Goal: Task Accomplishment & Management: Manage account settings

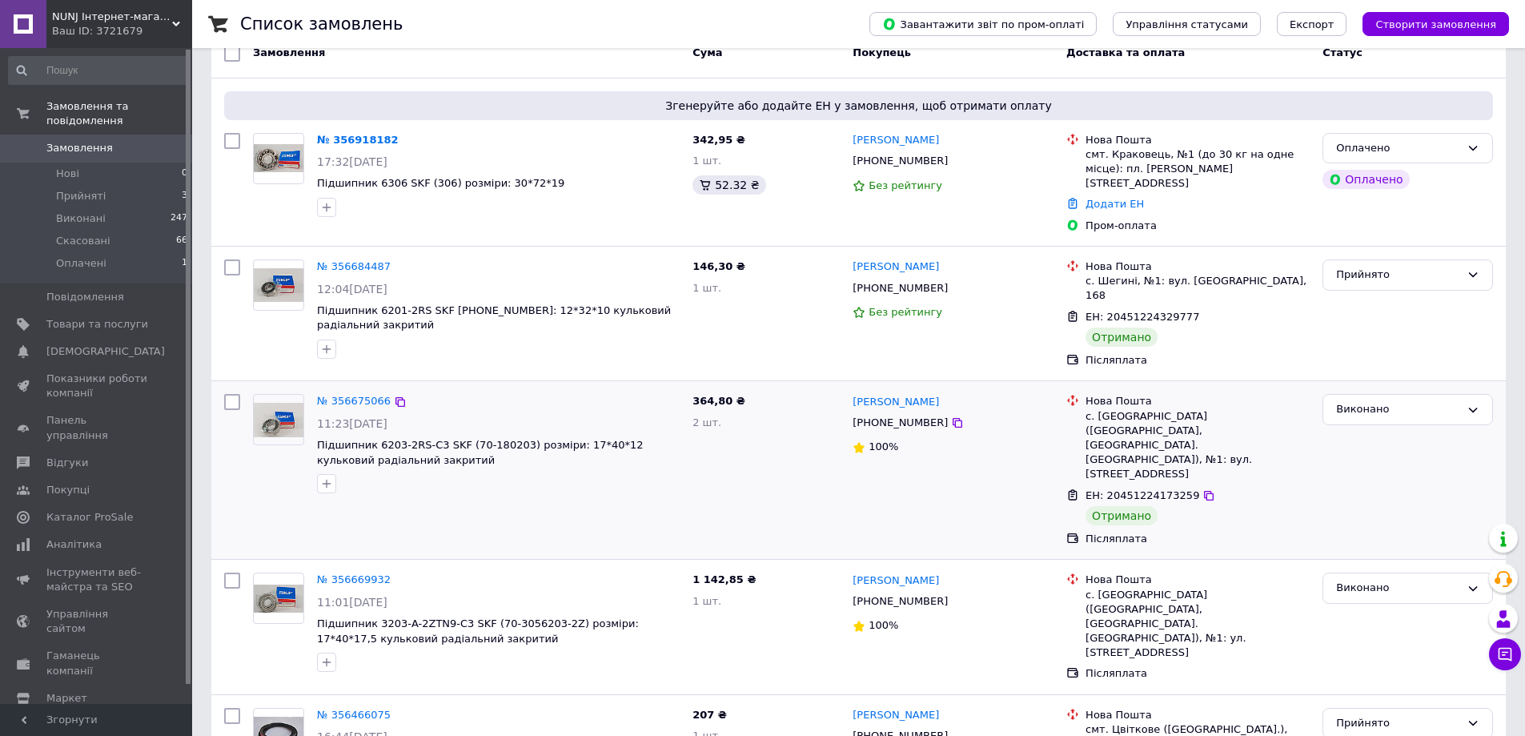
scroll to position [80, 0]
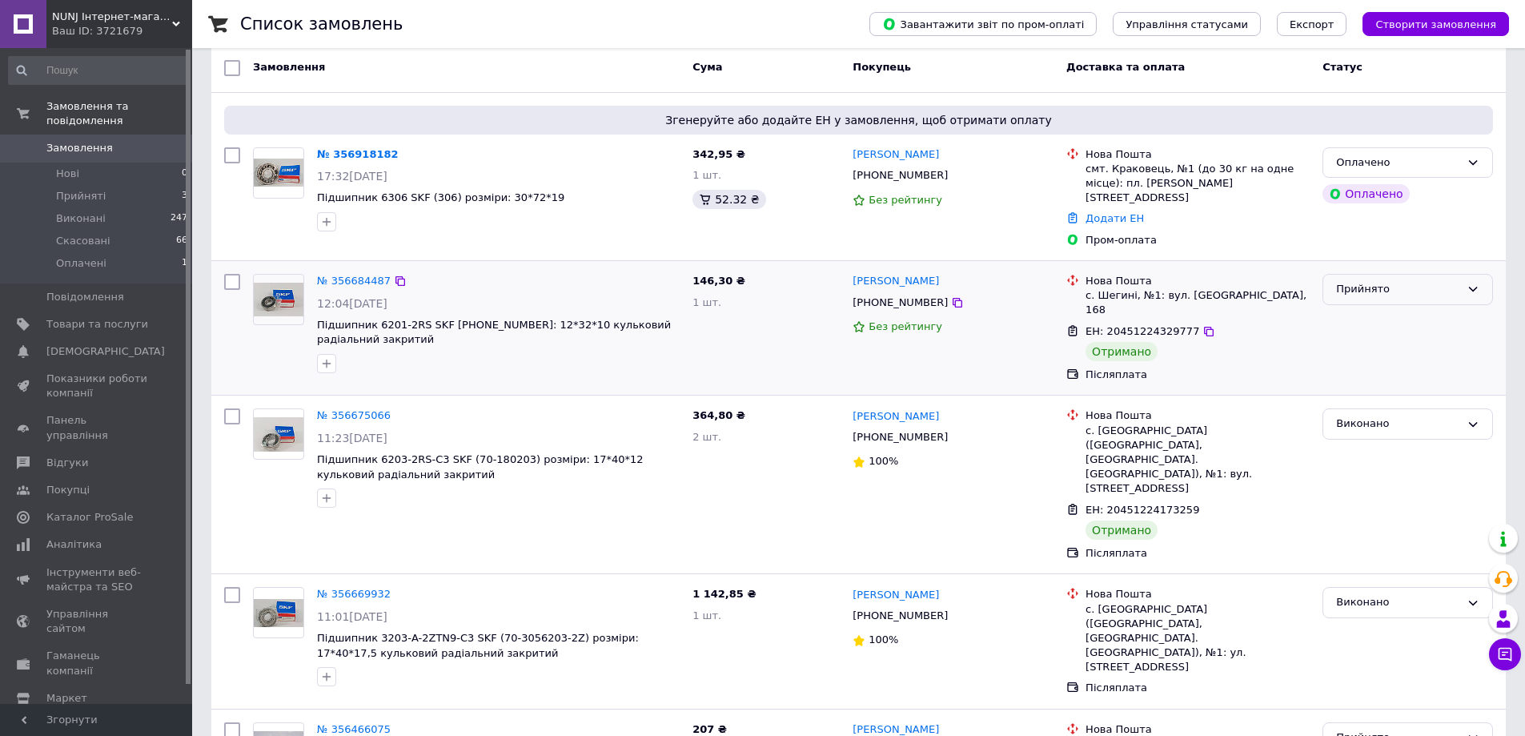
click at [1474, 283] on icon at bounding box center [1473, 289] width 13 height 13
click at [1368, 308] on li "Виконано" at bounding box center [1408, 323] width 169 height 30
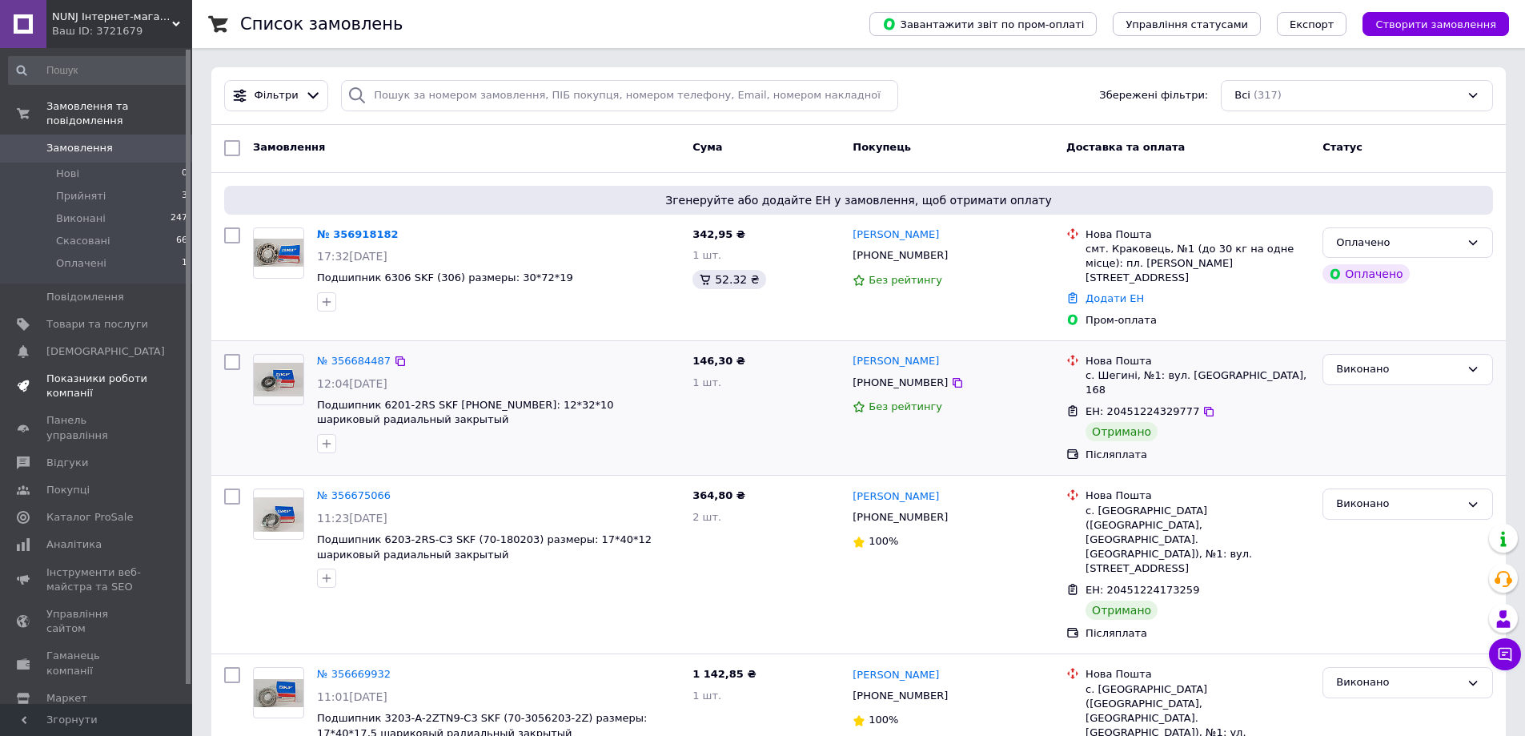
click at [83, 372] on span "Показники роботи компанії" at bounding box center [97, 386] width 102 height 29
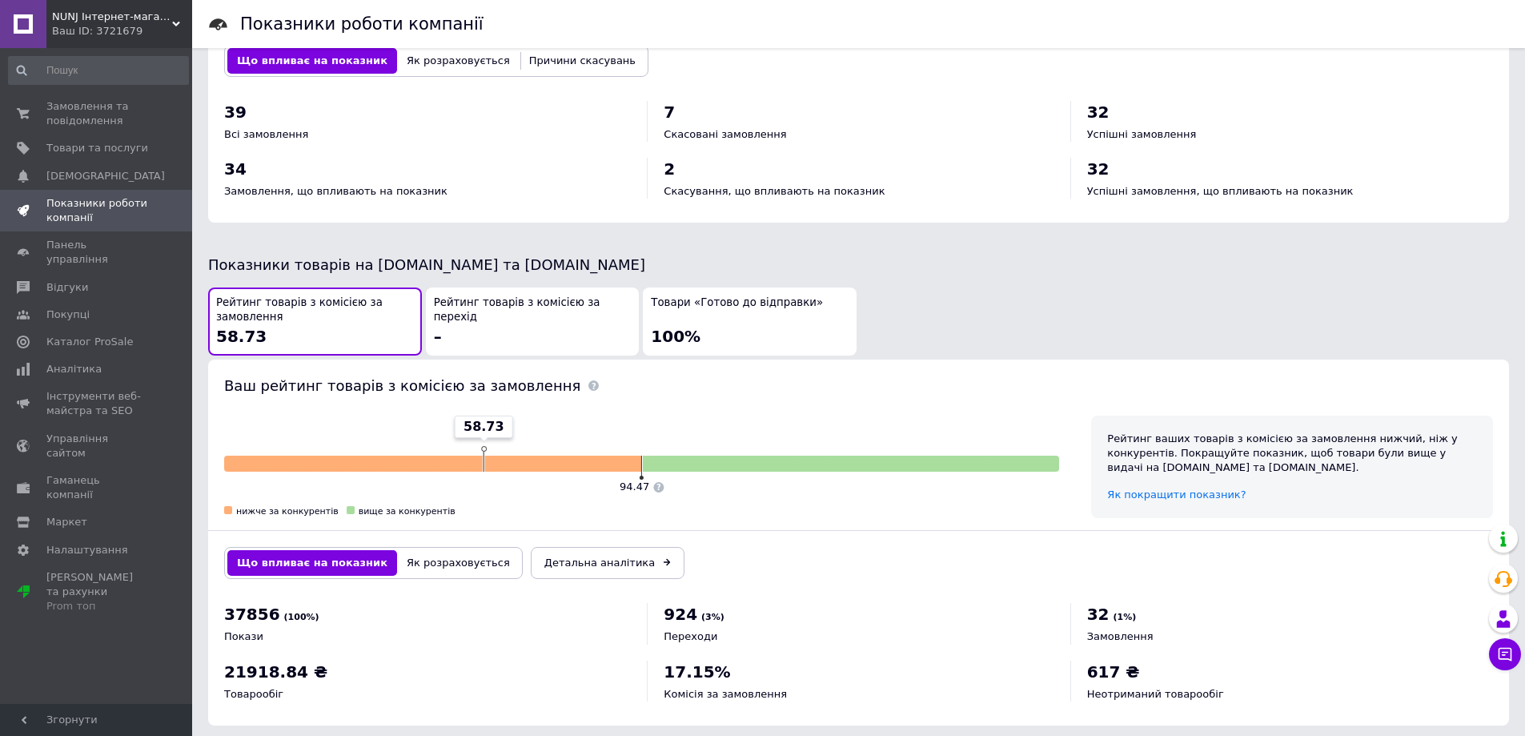
scroll to position [669, 0]
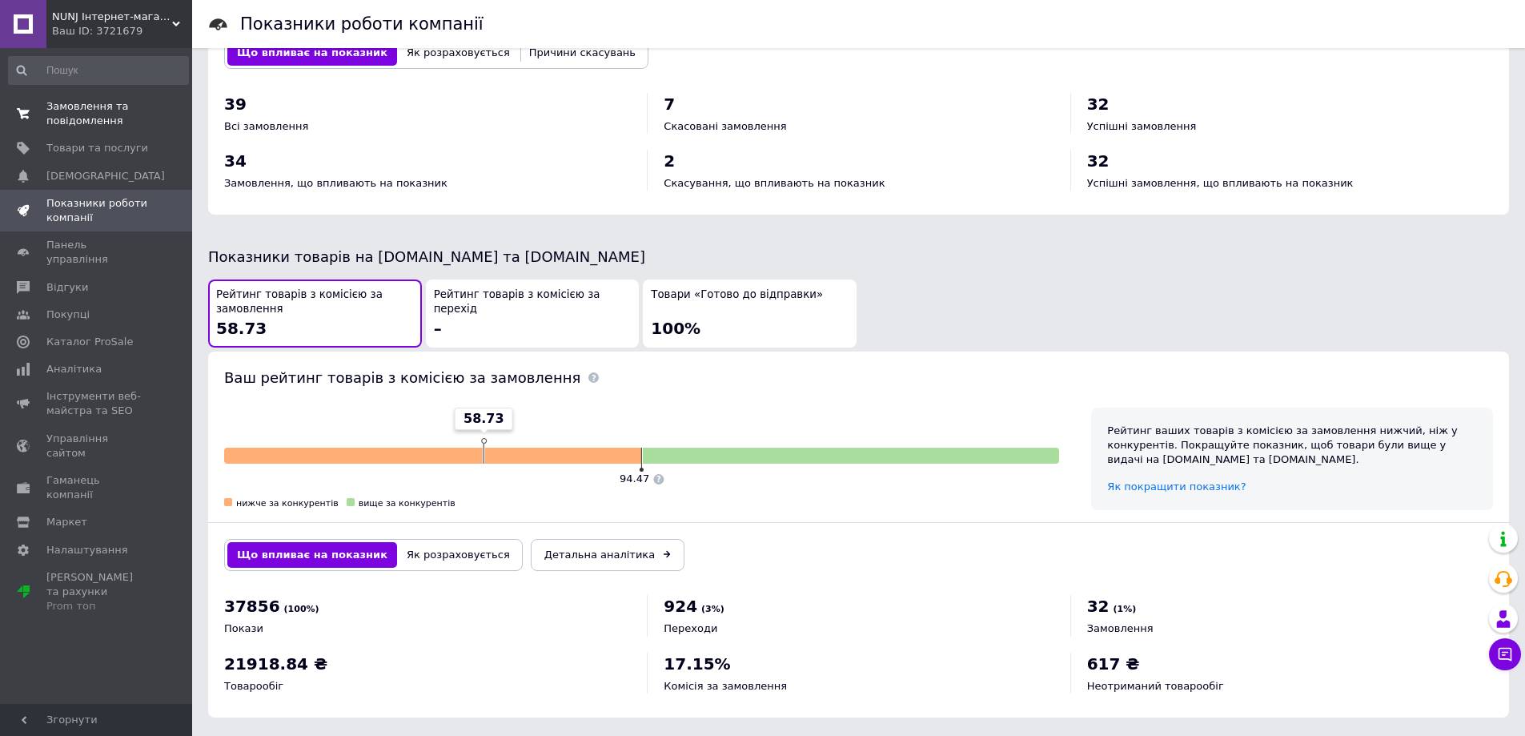
click at [80, 117] on span "Замовлення та повідомлення" at bounding box center [97, 113] width 102 height 29
